Goal: Information Seeking & Learning: Learn about a topic

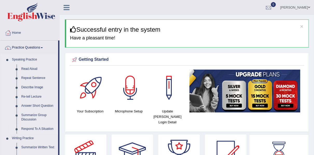
click at [45, 128] on link "Respond To A Situation" at bounding box center [38, 128] width 39 height 9
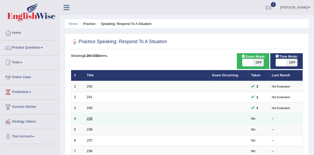
click at [88, 119] on link "239" at bounding box center [90, 119] width 6 height 4
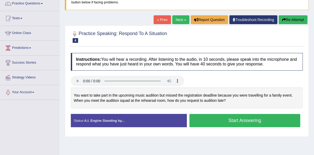
scroll to position [50, 0]
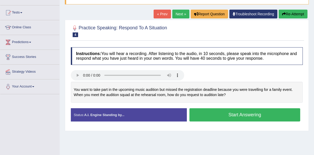
click at [183, 135] on div "Home Practice Speaking: Respond To A Situation 239 * Remember to use the device…" at bounding box center [187, 80] width 254 height 260
click at [263, 116] on button "Start Answering" at bounding box center [244, 114] width 111 height 13
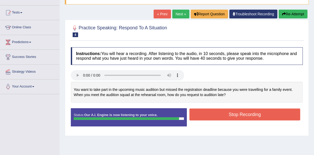
click at [263, 116] on button "Stop Recording" at bounding box center [244, 114] width 111 height 12
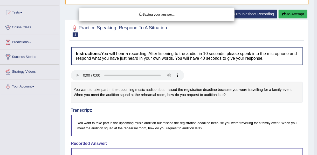
click at [312, 152] on div "Saving your answer..." at bounding box center [158, 77] width 317 height 155
click at [305, 147] on div "Saving your answer..." at bounding box center [158, 77] width 317 height 155
click at [314, 153] on div "Saving your answer..." at bounding box center [158, 77] width 317 height 155
click at [297, 128] on div "Saving your answer..." at bounding box center [158, 77] width 317 height 155
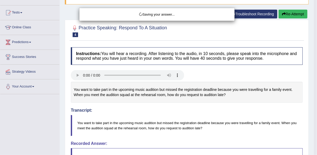
click at [297, 128] on div "Saving your answer..." at bounding box center [158, 77] width 317 height 155
click at [310, 118] on div "Saving your answer..." at bounding box center [158, 77] width 317 height 155
click at [77, 75] on div "Saving your answer..." at bounding box center [158, 77] width 317 height 155
click at [77, 72] on div "Saving your answer..." at bounding box center [158, 77] width 317 height 155
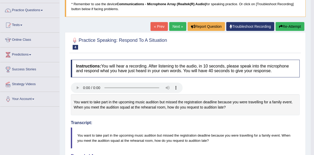
scroll to position [33, 0]
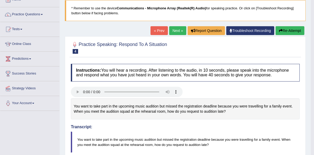
click at [292, 30] on button "Re-Attempt" at bounding box center [290, 30] width 29 height 9
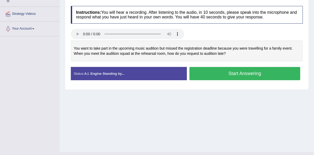
scroll to position [108, 0]
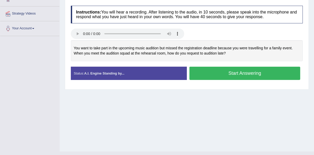
click at [241, 73] on button "Start Answering" at bounding box center [244, 73] width 111 height 13
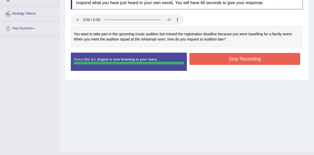
click at [234, 60] on button "Stop Recording" at bounding box center [244, 59] width 111 height 12
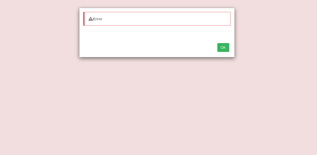
click at [222, 46] on button "OK" at bounding box center [223, 47] width 12 height 9
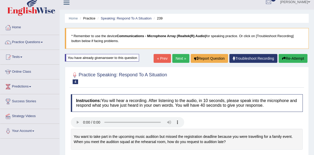
scroll to position [0, 0]
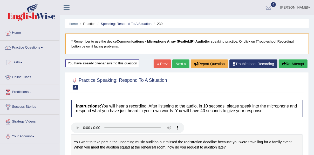
click at [179, 62] on link "Next »" at bounding box center [180, 63] width 17 height 9
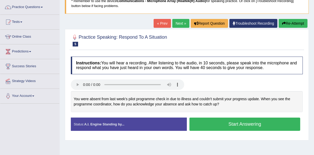
scroll to position [42, 0]
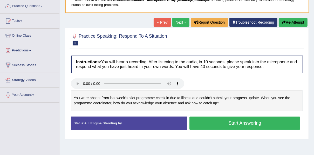
click at [239, 126] on button "Start Answering" at bounding box center [244, 123] width 111 height 13
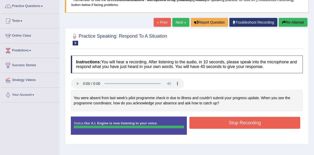
click at [239, 126] on button "Stop Recording" at bounding box center [244, 123] width 111 height 12
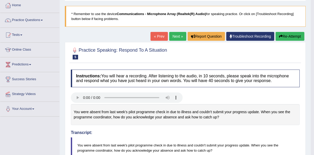
scroll to position [25, 0]
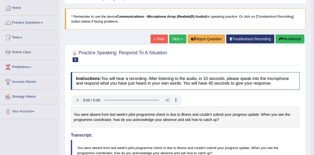
click at [179, 39] on link "Next »" at bounding box center [177, 39] width 17 height 9
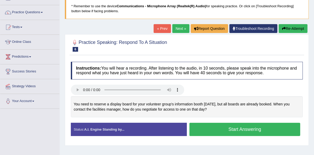
scroll to position [33, 0]
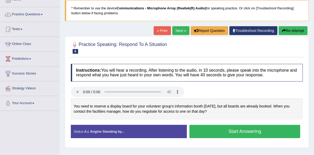
click at [181, 29] on link "Next »" at bounding box center [180, 30] width 17 height 9
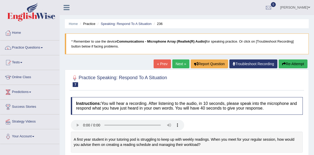
click at [26, 48] on link "Practice Questions" at bounding box center [29, 46] width 59 height 13
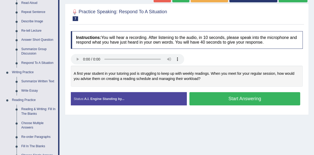
scroll to position [66, 0]
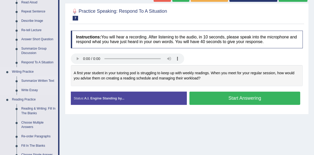
click at [33, 82] on link "Summarize Written Text" at bounding box center [38, 80] width 39 height 9
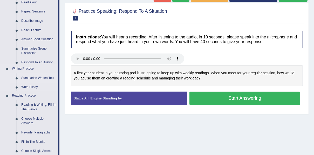
click at [33, 82] on ul "Summarize Written Text Write Essay" at bounding box center [34, 82] width 49 height 18
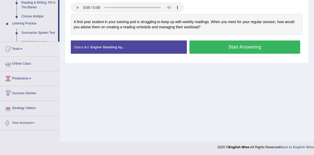
scroll to position [65, 0]
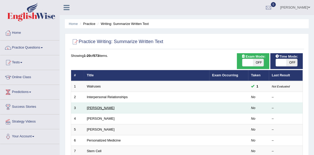
click at [101, 107] on link "[PERSON_NAME]" at bounding box center [101, 108] width 28 height 4
click at [101, 107] on link "Rosalid Franklin" at bounding box center [101, 108] width 28 height 4
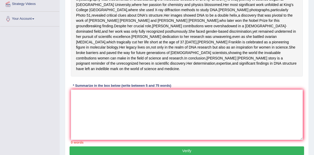
scroll to position [119, 0]
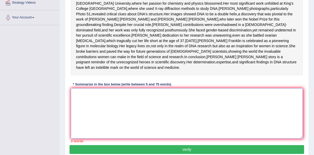
click at [76, 111] on textarea at bounding box center [187, 113] width 232 height 50
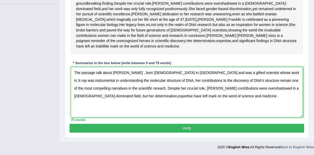
scroll to position [155, 0]
type textarea "The passage talk about Roalind Franklin , born 1920 in London and was a gifted …"
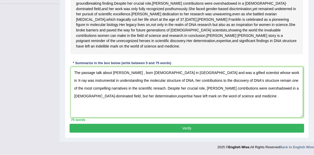
click at [187, 127] on button "Verify" at bounding box center [187, 128] width 235 height 9
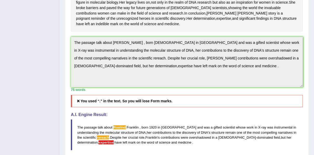
scroll to position [163, 0]
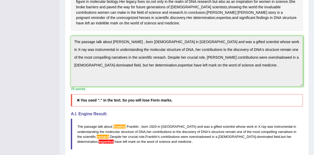
click at [151, 106] on h5 "You used “." in the text. So you will lose Form marks." at bounding box center [187, 100] width 232 height 12
click at [78, 102] on icon at bounding box center [78, 100] width 5 height 4
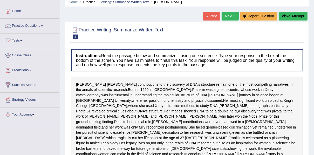
scroll to position [0, 0]
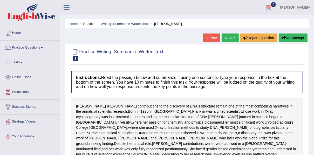
click at [288, 39] on button "Re-Attempt" at bounding box center [293, 37] width 29 height 9
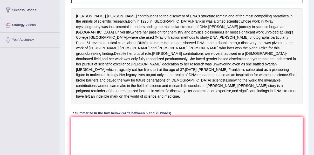
scroll to position [105, 0]
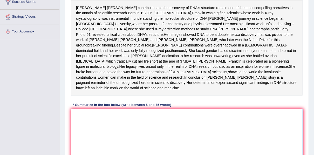
click at [79, 128] on textarea at bounding box center [187, 134] width 232 height 50
click at [75, 128] on textarea at bounding box center [187, 134] width 232 height 50
type textarea "T"
click at [74, 128] on textarea at bounding box center [187, 134] width 232 height 50
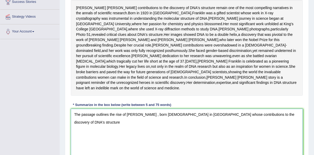
click at [191, 131] on textarea "The passage outlines the rise of Rosalind Franklin , born 1920 in London whose …" at bounding box center [187, 134] width 232 height 50
click at [190, 130] on textarea "The passage outlines the rise of Rosalind Franklin , born 1920 in London whose …" at bounding box center [187, 134] width 232 height 50
click at [281, 130] on textarea "The passage outlines the rise of Rosalind Franklin , born 1920 in London, whose…" at bounding box center [187, 134] width 232 height 50
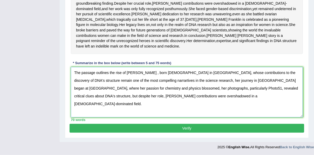
scroll to position [155, 0]
click at [271, 94] on textarea "The passage outlines the rise of Rosalind Franklin , born 1920 in London, whose…" at bounding box center [187, 92] width 232 height 50
click at [188, 104] on textarea "The passage outlines the rise of Rosalind Franklin , born 1920 in London, whose…" at bounding box center [187, 92] width 232 height 50
type textarea "The passage outlines the rise of Rosalind Franklin , born 1920 in London, whose…"
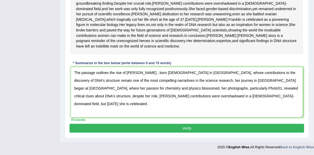
click at [179, 133] on button "Verify" at bounding box center [187, 128] width 235 height 9
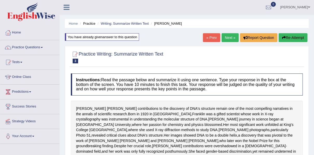
scroll to position [0, 0]
click at [229, 39] on link "Next »" at bounding box center [230, 37] width 17 height 9
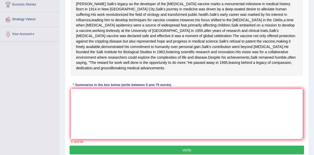
scroll to position [100, 0]
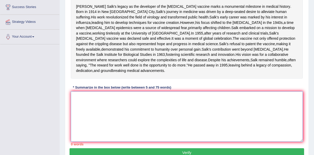
click at [77, 116] on textarea at bounding box center [187, 116] width 232 height 50
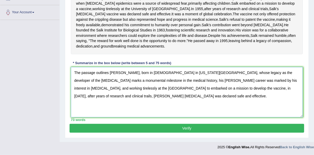
scroll to position [145, 0]
type textarea "The passage outlines Jonas Saik, born in 1914 in New York City, whose legacy as…"
click at [184, 127] on button "Verify" at bounding box center [187, 128] width 235 height 9
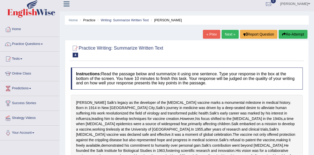
scroll to position [0, 0]
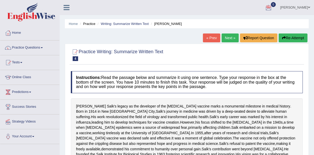
click at [231, 38] on link "Next »" at bounding box center [230, 37] width 17 height 9
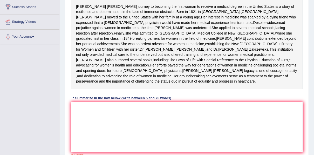
scroll to position [108, 0]
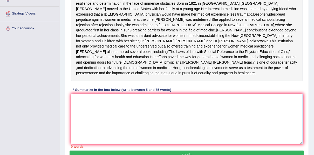
click at [75, 124] on textarea at bounding box center [187, 119] width 232 height 50
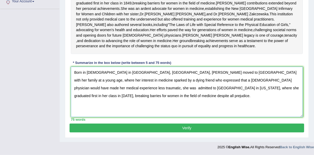
scroll to position [144, 0]
type textarea "Born in 1821 in Bristol, England, Elizabeth Blackwell moved to the United State…"
click at [185, 132] on button "Verify" at bounding box center [187, 128] width 235 height 9
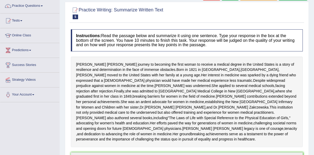
scroll to position [33, 0]
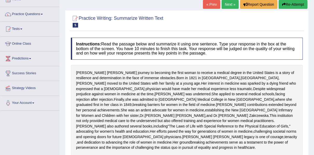
click at [33, 14] on link "Practice Questions" at bounding box center [29, 13] width 59 height 13
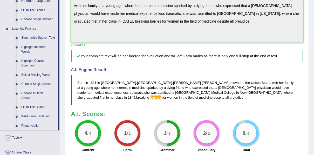
scroll to position [208, 0]
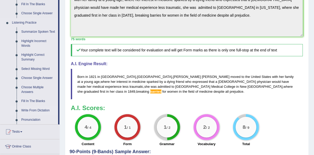
click at [33, 110] on link "Write From Dictation" at bounding box center [38, 110] width 39 height 9
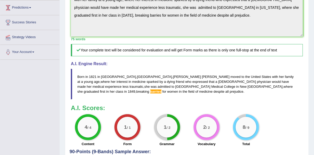
scroll to position [87, 0]
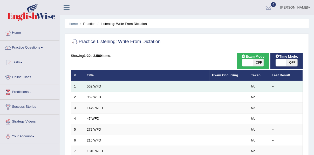
click at [91, 88] on link "562 WFD" at bounding box center [94, 86] width 14 height 4
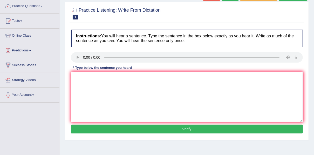
scroll to position [50, 0]
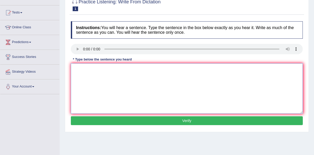
click at [73, 67] on textarea at bounding box center [187, 88] width 232 height 50
type textarea "The gap between the rich and the poor does not degreased."
click at [183, 122] on button "Verify" at bounding box center [187, 120] width 232 height 9
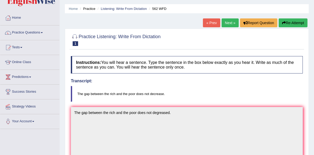
scroll to position [8, 0]
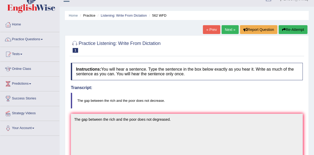
click at [233, 31] on link "Next »" at bounding box center [230, 29] width 17 height 9
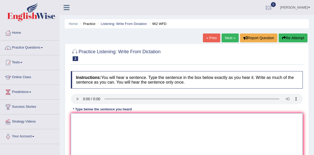
click at [74, 116] on textarea at bounding box center [187, 138] width 232 height 50
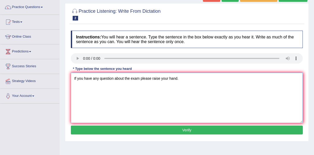
scroll to position [50, 0]
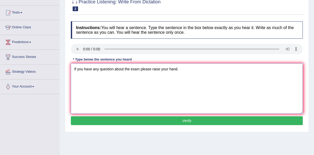
type textarea "If you have any question about the exam please raise your hand."
click at [129, 114] on div "Instructions: You will hear a sentence. Type the sentence in the box below exac…" at bounding box center [187, 74] width 235 height 111
click at [185, 120] on button "Verify" at bounding box center [187, 120] width 232 height 9
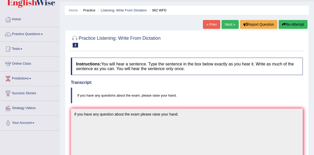
scroll to position [0, 0]
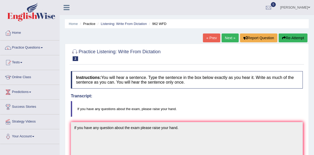
click at [232, 38] on link "Next »" at bounding box center [230, 37] width 17 height 9
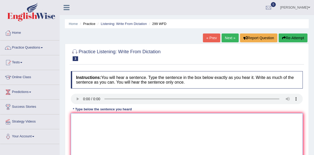
click at [79, 118] on textarea at bounding box center [187, 138] width 232 height 50
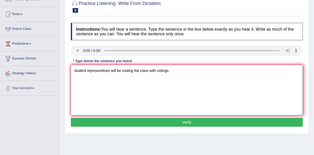
scroll to position [50, 0]
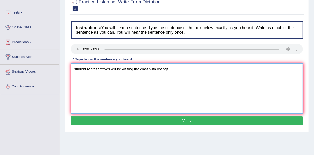
type textarea "student representitves will be visiting the class with votings."
click at [183, 120] on button "Verify" at bounding box center [187, 120] width 232 height 9
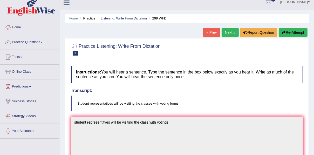
scroll to position [0, 0]
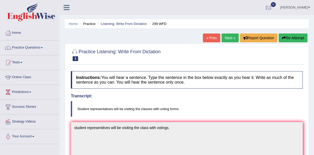
click at [228, 38] on link "Next »" at bounding box center [230, 37] width 17 height 9
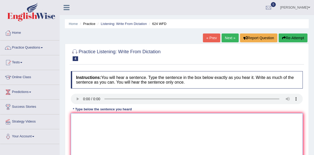
click at [78, 118] on textarea at bounding box center [187, 138] width 232 height 50
type textarea "o"
click at [75, 120] on textarea at bounding box center [187, 138] width 232 height 50
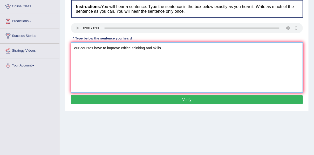
scroll to position [75, 0]
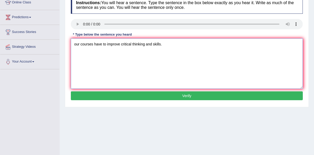
type textarea "our courses have to improve critical thinking and skills."
click at [185, 94] on button "Verify" at bounding box center [187, 95] width 232 height 9
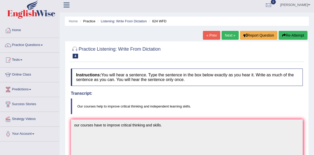
scroll to position [0, 0]
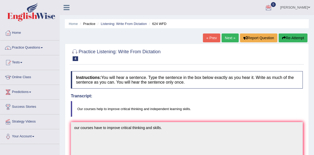
click at [233, 36] on link "Next »" at bounding box center [230, 37] width 17 height 9
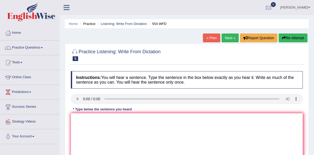
click at [3, 11] on span at bounding box center [31, 12] width 56 height 19
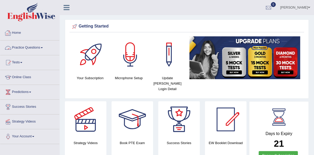
click at [35, 49] on link "Practice Questions" at bounding box center [29, 46] width 59 height 13
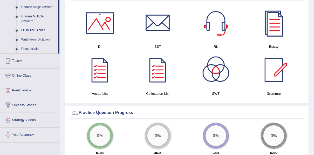
scroll to position [284, 0]
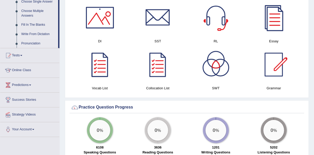
click at [39, 33] on link "Write From Dictation" at bounding box center [38, 34] width 39 height 9
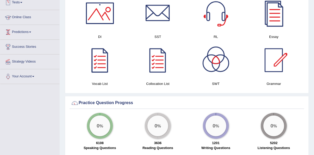
scroll to position [250, 0]
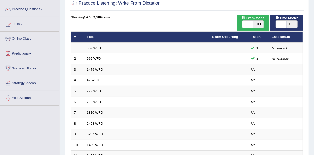
scroll to position [42, 0]
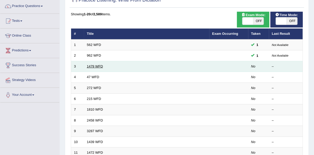
click at [90, 67] on link "1479 WFD" at bounding box center [95, 66] width 16 height 4
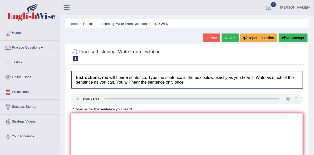
click at [77, 117] on textarea at bounding box center [187, 138] width 232 height 50
click at [106, 119] on textarea "The teacher require the student" at bounding box center [187, 138] width 232 height 50
click at [130, 120] on textarea "The teacher required the student" at bounding box center [187, 138] width 232 height 50
click at [143, 120] on textarea "The teacher required the student to attend" at bounding box center [187, 138] width 232 height 50
click at [167, 120] on textarea "The teacher required the student to attend the ceremony" at bounding box center [187, 138] width 232 height 50
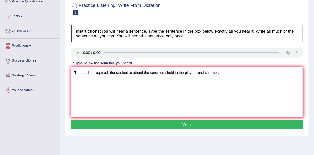
scroll to position [50, 0]
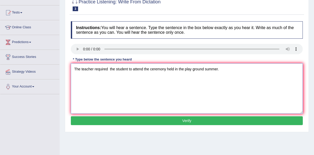
type textarea "The teacher required the student to attend the ceremony held in the play ground…"
click at [190, 121] on button "Verify" at bounding box center [187, 120] width 232 height 9
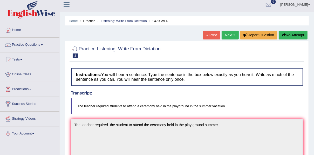
scroll to position [3, 0]
click at [290, 36] on button "Re-Attempt" at bounding box center [293, 35] width 29 height 9
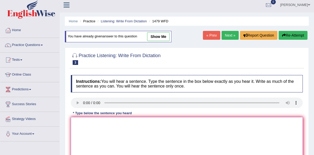
click at [75, 123] on textarea at bounding box center [187, 142] width 232 height 50
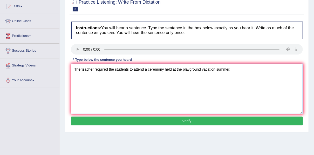
scroll to position [61, 0]
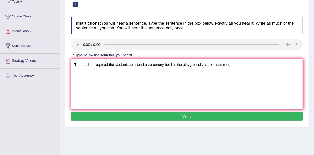
type textarea "The teacher required the students to attend a ceremony held at the playground v…"
click at [193, 115] on button "Verify" at bounding box center [187, 116] width 232 height 9
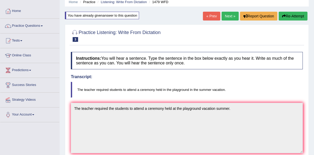
scroll to position [0, 0]
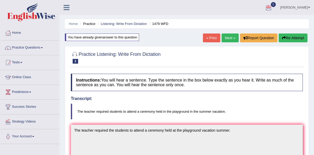
click at [229, 43] on div "« Prev Next » Report Question Re-Attempt" at bounding box center [256, 38] width 106 height 10
click at [228, 39] on link "Next »" at bounding box center [230, 37] width 17 height 9
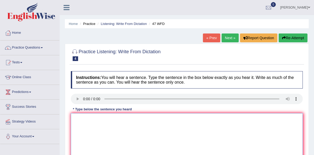
click at [79, 120] on textarea at bounding box center [187, 138] width 232 height 50
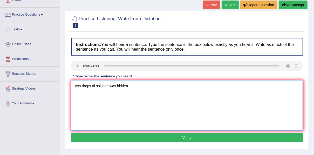
scroll to position [33, 0]
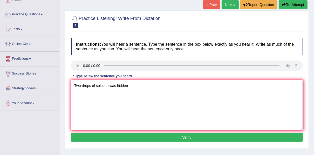
type textarea "Two drops of solution was hidden"
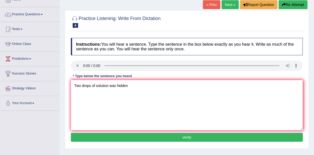
click at [200, 136] on button "Verify" at bounding box center [187, 137] width 232 height 9
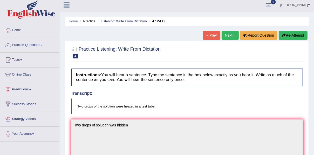
scroll to position [0, 0]
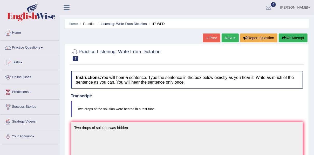
click at [230, 37] on link "Next »" at bounding box center [230, 37] width 17 height 9
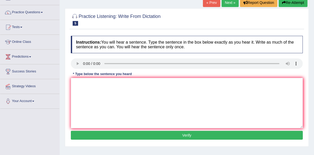
scroll to position [42, 0]
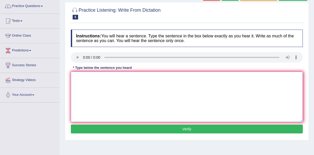
click at [77, 79] on textarea at bounding box center [187, 97] width 232 height 50
click at [62, 82] on div "Home Practice Listening: Write From Dictation 272 WFD « Prev Next » Report Ques…" at bounding box center [187, 88] width 254 height 260
click at [65, 81] on div "Practice Listening: Write From Dictation 5 272 WFD Instructions: You will hear …" at bounding box center [187, 71] width 244 height 138
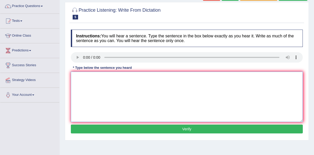
click at [75, 78] on textarea at bounding box center [187, 97] width 232 height 50
type textarea "The development had great negative impact on the environment."
click at [188, 130] on button "Verify" at bounding box center [187, 129] width 232 height 9
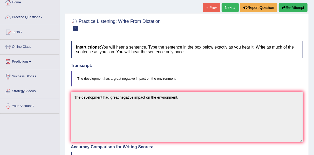
scroll to position [22, 0]
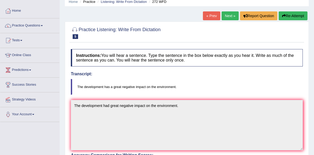
click at [231, 17] on link "Next »" at bounding box center [230, 15] width 17 height 9
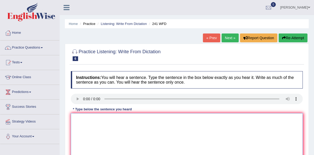
click at [75, 119] on textarea at bounding box center [187, 138] width 232 height 50
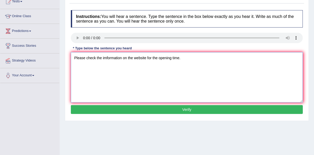
scroll to position [66, 0]
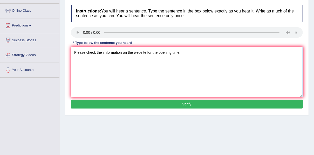
type textarea "Please check the imformation on the website for the opening time."
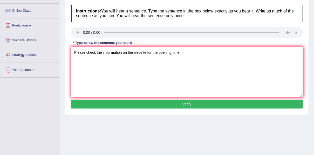
click at [180, 104] on button "Verify" at bounding box center [187, 104] width 232 height 9
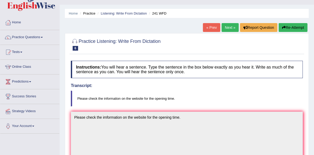
scroll to position [8, 0]
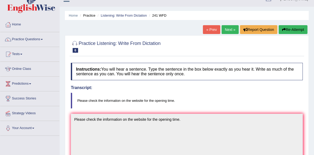
click at [230, 31] on link "Next »" at bounding box center [230, 29] width 17 height 9
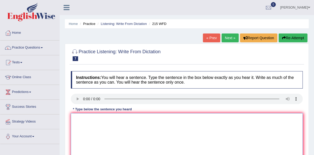
click at [73, 125] on textarea at bounding box center [187, 138] width 232 height 50
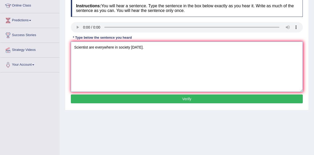
scroll to position [75, 0]
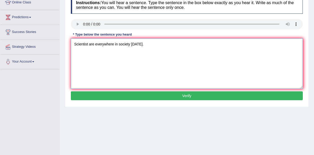
type textarea "Scientist are everywhere in society today."
click at [194, 93] on button "Verify" at bounding box center [187, 95] width 232 height 9
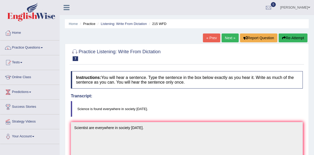
scroll to position [0, 0]
click at [231, 39] on link "Next »" at bounding box center [230, 37] width 17 height 9
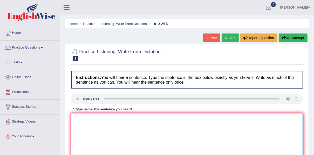
click at [78, 118] on textarea at bounding box center [187, 138] width 232 height 50
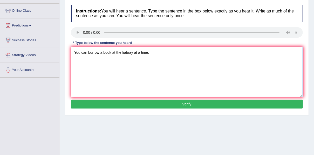
scroll to position [75, 0]
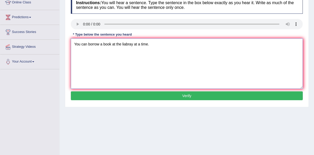
type textarea "You can borrow a book at the liabray at a time."
click at [189, 96] on button "Verify" at bounding box center [187, 95] width 232 height 9
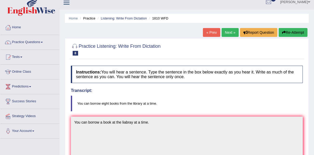
scroll to position [0, 0]
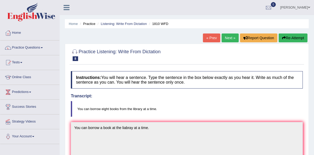
click at [231, 37] on link "Next »" at bounding box center [230, 37] width 17 height 9
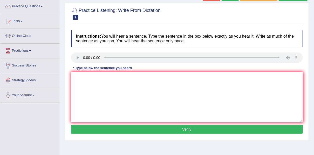
scroll to position [50, 0]
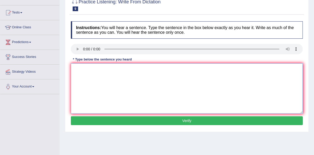
click at [78, 69] on textarea at bounding box center [187, 88] width 232 height 50
click at [142, 69] on textarea "Courses in nutritions are growing purpalary every year." at bounding box center [187, 88] width 232 height 50
click at [132, 69] on textarea "Courses in nutritions are growing purpalary every year." at bounding box center [187, 88] width 232 height 50
click at [138, 69] on textarea "Courses in nutritions are growing porpalary every year." at bounding box center [187, 88] width 232 height 50
click at [132, 69] on textarea "Courses in nutritions are growing purpellary every year." at bounding box center [187, 88] width 232 height 50
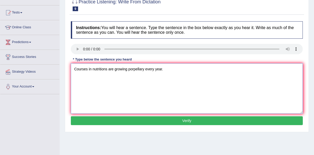
click at [137, 69] on textarea "Courses in nutritions are growing porpellary every year." at bounding box center [187, 88] width 232 height 50
type textarea "Courses in nutritions are growing porpallary every year."
click at [188, 120] on button "Verify" at bounding box center [187, 120] width 232 height 9
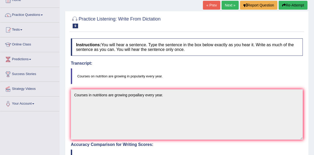
scroll to position [25, 0]
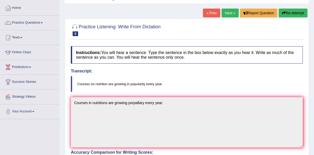
click at [233, 12] on link "Next »" at bounding box center [230, 13] width 17 height 9
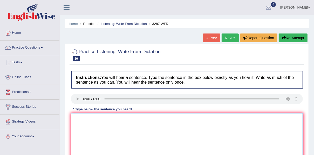
click at [83, 118] on textarea at bounding box center [187, 138] width 232 height 50
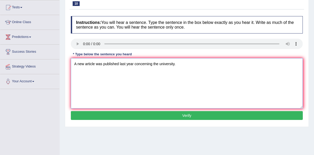
scroll to position [58, 0]
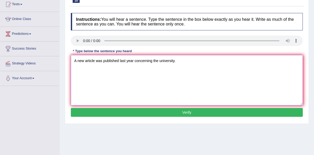
type textarea "A new article was published last year concerning the university."
click at [188, 113] on button "Verify" at bounding box center [187, 112] width 232 height 9
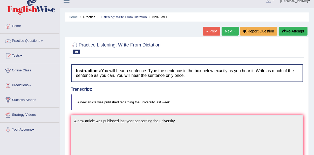
scroll to position [5, 0]
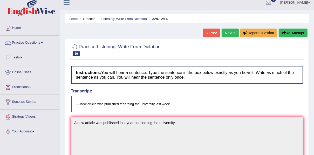
click at [227, 33] on link "Next »" at bounding box center [230, 33] width 17 height 9
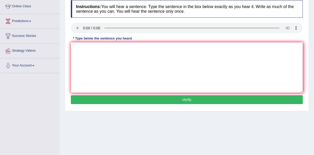
scroll to position [75, 0]
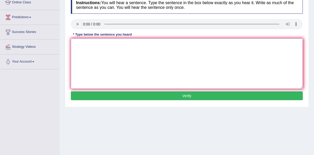
click at [74, 40] on textarea at bounding box center [187, 63] width 232 height 50
type textarea "The fiction books just pass the counter."
click at [185, 96] on button "Verify" at bounding box center [187, 95] width 232 height 9
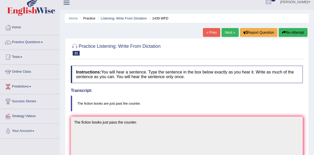
scroll to position [0, 0]
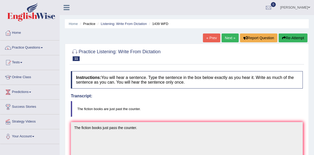
click at [231, 39] on link "Next »" at bounding box center [230, 37] width 17 height 9
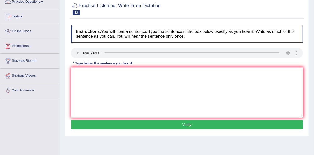
scroll to position [50, 0]
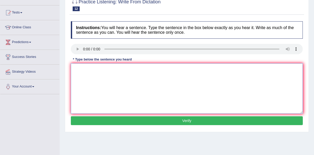
click at [77, 66] on textarea at bounding box center [187, 88] width 232 height 50
click at [114, 69] on textarea "The local gorverment has" at bounding box center [187, 88] width 232 height 50
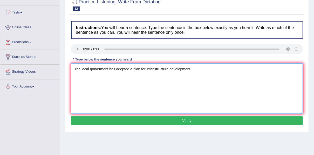
type textarea "The local gorverment has adopted a plan for infanstructure development."
click at [186, 121] on button "Verify" at bounding box center [187, 120] width 232 height 9
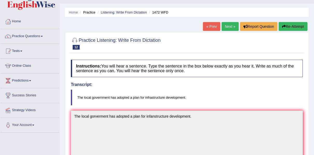
scroll to position [0, 0]
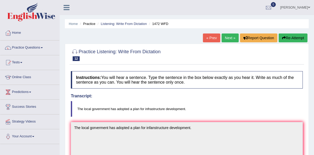
click at [227, 41] on link "Next »" at bounding box center [230, 37] width 17 height 9
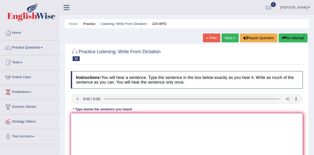
click at [76, 117] on textarea at bounding box center [187, 138] width 232 height 50
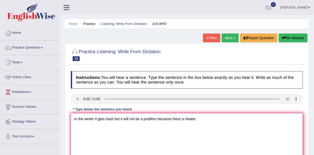
click at [110, 120] on textarea "In the winter it gets hash but it will not be a problem because there is heater." at bounding box center [187, 138] width 232 height 50
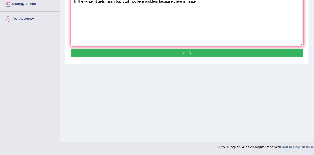
scroll to position [117, 0]
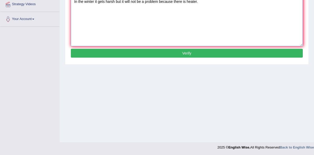
type textarea "In the winter it gets harsh but it will not be a problem because there is heate…"
click at [184, 52] on button "Verify" at bounding box center [187, 53] width 232 height 9
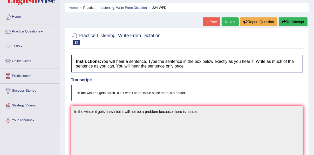
scroll to position [13, 0]
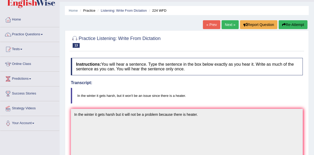
click at [231, 24] on link "Next »" at bounding box center [230, 24] width 17 height 9
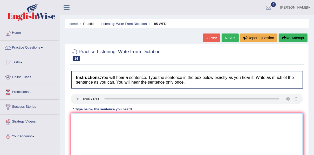
click at [75, 118] on textarea at bounding box center [187, 138] width 232 height 50
click at [105, 119] on textarea "Reseach says stubent feel stress and it affect academy progress." at bounding box center [187, 138] width 232 height 50
click at [156, 139] on textarea "Reseach says student feel stress and it affect academy progress." at bounding box center [187, 138] width 232 height 50
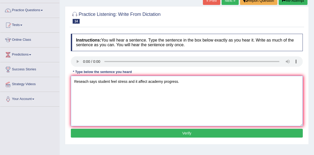
scroll to position [42, 0]
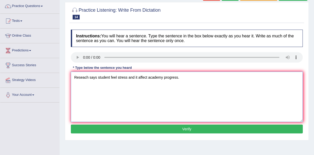
type textarea "Reseach says student feel stress and it affect academy progress."
click at [187, 129] on button "Verify" at bounding box center [187, 129] width 232 height 9
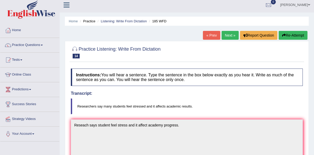
scroll to position [0, 0]
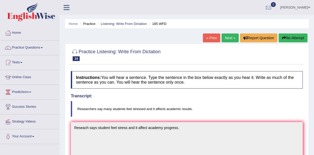
click at [230, 37] on link "Next »" at bounding box center [230, 37] width 17 height 9
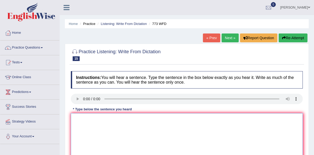
click at [77, 118] on textarea at bounding box center [187, 138] width 232 height 50
click at [230, 37] on link "Next »" at bounding box center [230, 37] width 17 height 9
click at [78, 119] on textarea at bounding box center [187, 138] width 232 height 50
click at [95, 119] on textarea "Students live in the hall" at bounding box center [187, 138] width 232 height 50
click at [116, 120] on textarea "Students lived in the hall" at bounding box center [187, 138] width 232 height 50
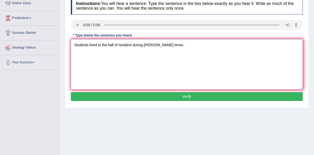
scroll to position [75, 0]
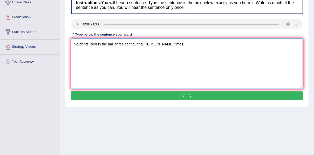
type textarea "Students lived in the hall of resident during [PERSON_NAME] times."
click at [189, 95] on button "Verify" at bounding box center [187, 95] width 232 height 9
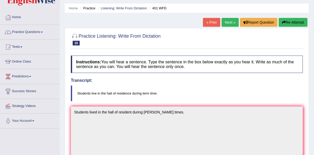
scroll to position [10, 0]
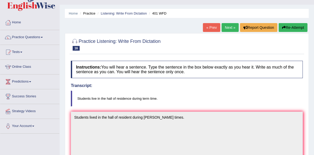
click at [229, 27] on link "Next »" at bounding box center [230, 27] width 17 height 9
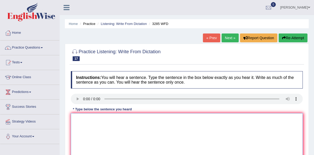
click at [75, 118] on textarea at bounding box center [187, 138] width 232 height 50
click at [84, 118] on textarea "Porpulation has a [PERSON_NAME] price in recent tweenty years" at bounding box center [187, 138] width 232 height 50
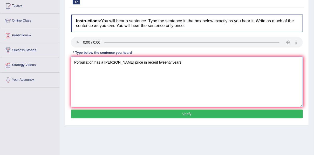
scroll to position [58, 0]
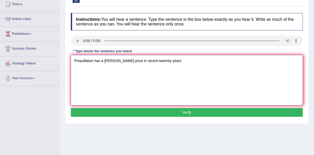
type textarea "Porpullation has a sharpe price in recent tweenty years"
click at [190, 112] on button "Verify" at bounding box center [187, 112] width 232 height 9
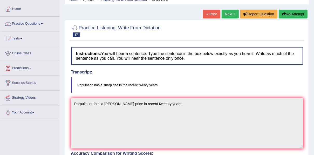
scroll to position [18, 0]
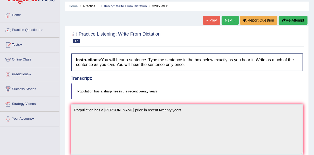
click at [232, 20] on link "Next »" at bounding box center [230, 20] width 17 height 9
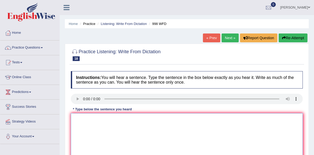
click at [77, 122] on textarea at bounding box center [187, 138] width 232 height 50
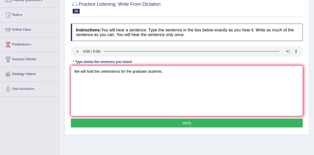
scroll to position [50, 0]
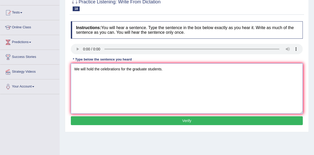
type textarea "We will hold the celebrations for the graduate students."
click at [209, 123] on button "Verify" at bounding box center [187, 120] width 232 height 9
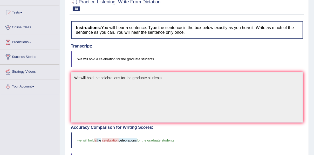
click at [314, 151] on div "Home Practice Listening: Write From Dictation 998 WFD « Prev Next » Report Ques…" at bounding box center [187, 111] width 254 height 323
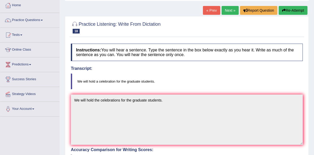
scroll to position [0, 0]
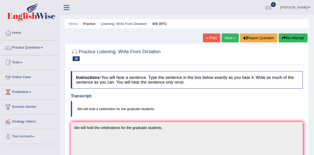
click at [226, 36] on link "Next »" at bounding box center [230, 37] width 17 height 9
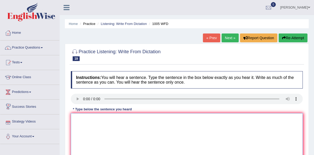
click at [80, 121] on textarea at bounding box center [187, 138] width 232 height 50
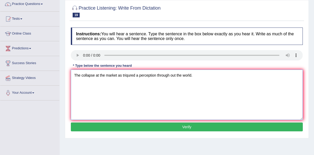
scroll to position [50, 0]
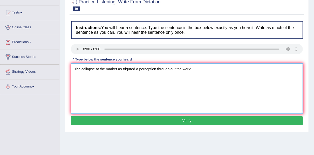
type textarea "The collapse at the market as triqured a perception through out the world."
click at [186, 120] on button "Verify" at bounding box center [187, 120] width 232 height 9
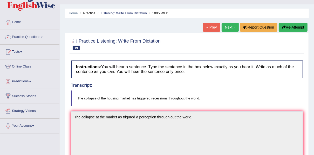
scroll to position [0, 0]
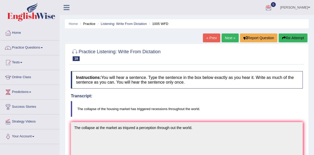
click at [231, 37] on link "Next »" at bounding box center [230, 37] width 17 height 9
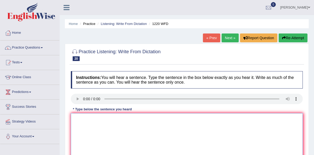
click at [78, 122] on textarea at bounding box center [187, 138] width 232 height 50
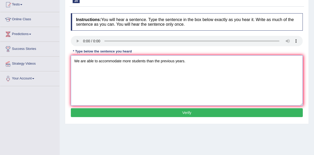
scroll to position [58, 0]
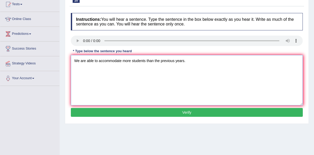
type textarea "We are able to accommodate more students than the previous years."
click at [185, 113] on button "Verify" at bounding box center [187, 112] width 232 height 9
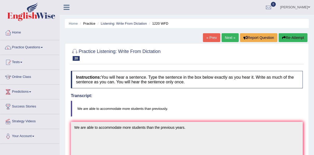
scroll to position [0, 0]
click at [226, 37] on link "Next »" at bounding box center [230, 37] width 17 height 9
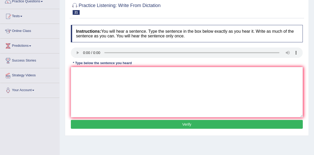
scroll to position [50, 0]
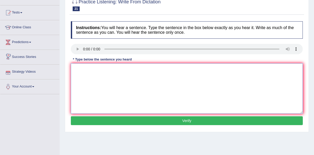
click at [73, 68] on textarea at bounding box center [187, 88] width 232 height 50
click at [140, 69] on textarea "The leading company change their report after the release of the" at bounding box center [187, 88] width 232 height 50
click at [178, 70] on textarea "The leading company change their policy after the release of the" at bounding box center [187, 88] width 232 height 50
type textarea "The leading company change their policy after the release ."
click at [188, 119] on button "Verify" at bounding box center [187, 120] width 232 height 9
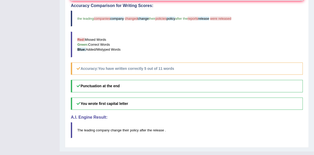
scroll to position [174, 0]
